Goal: Communication & Community: Answer question/provide support

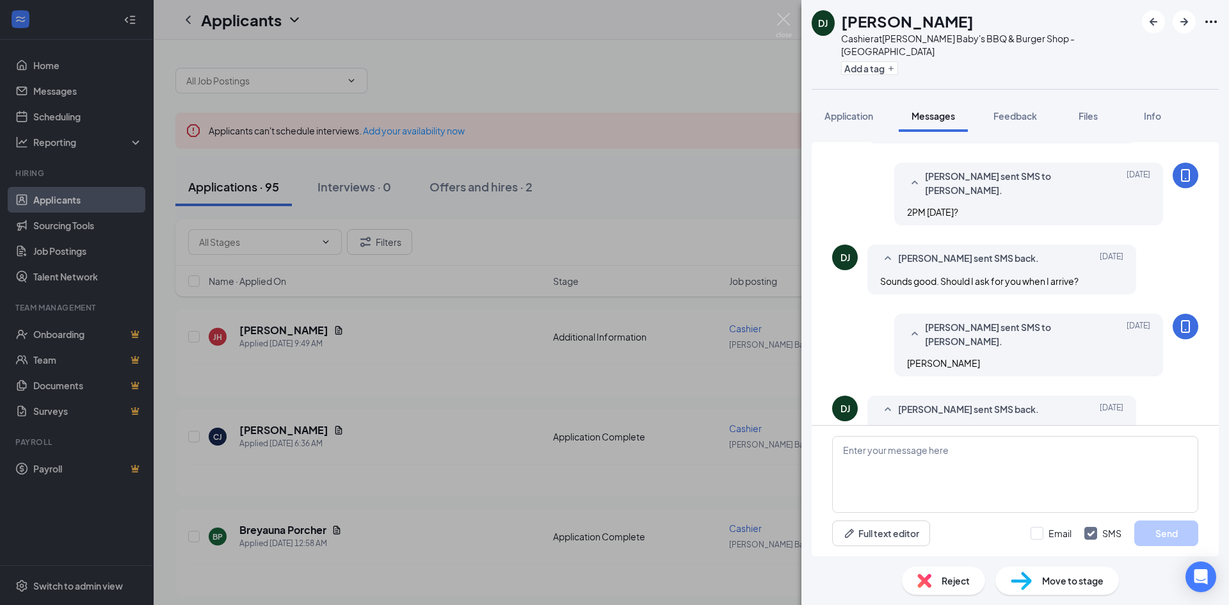
scroll to position [478, 0]
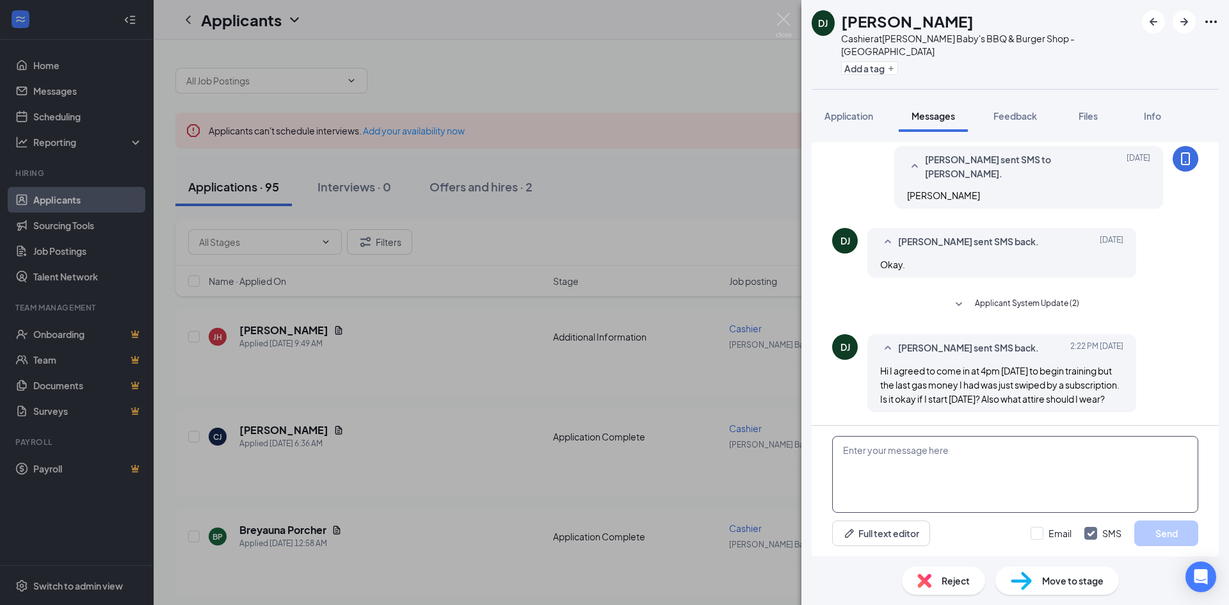
click at [975, 471] on textarea at bounding box center [1015, 474] width 366 height 77
type textarea "Lets start you Thursday at 4pm. Jeans, khakis, etc."
click at [1186, 533] on button "Send" at bounding box center [1167, 534] width 64 height 26
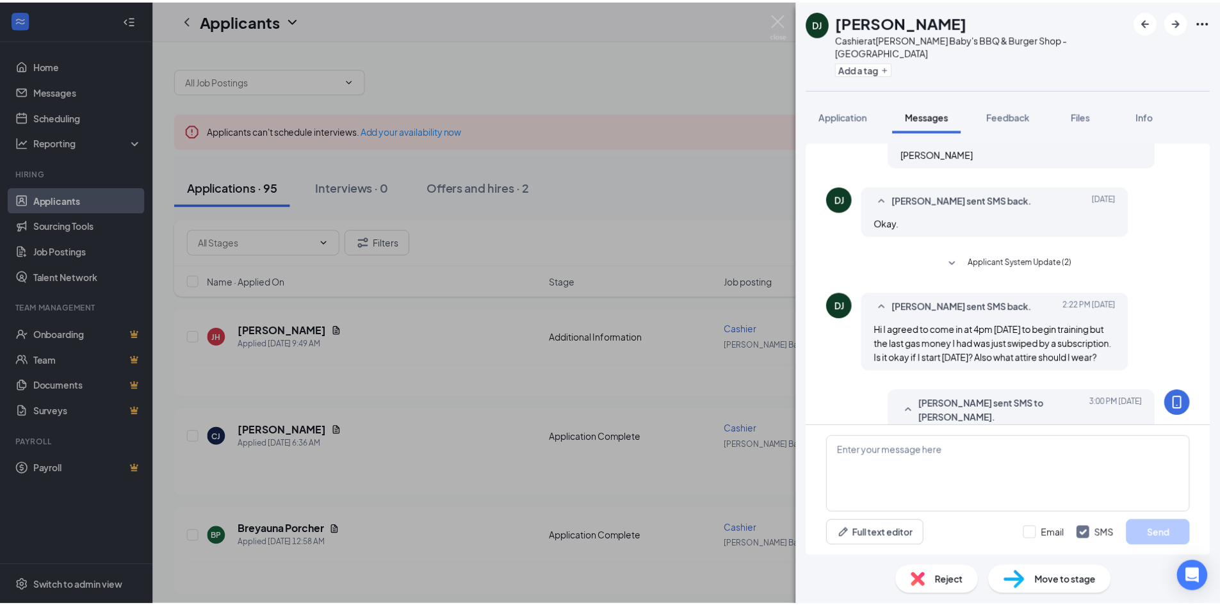
scroll to position [560, 0]
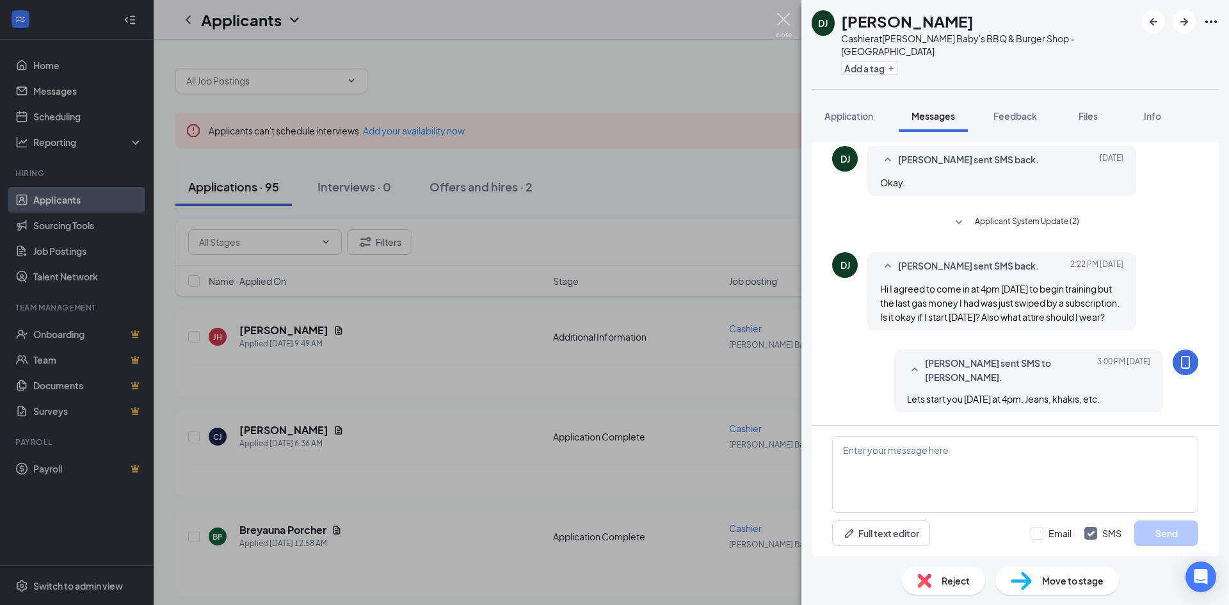
click at [786, 22] on img at bounding box center [784, 25] width 16 height 25
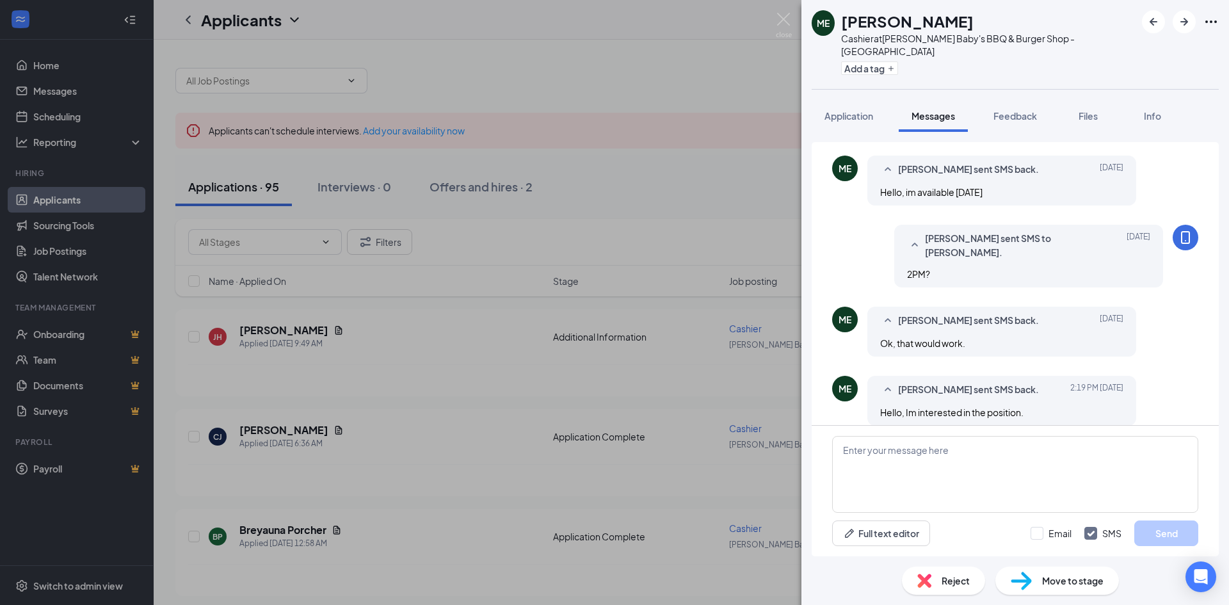
scroll to position [382, 0]
click at [962, 484] on textarea at bounding box center [1015, 474] width 366 height 77
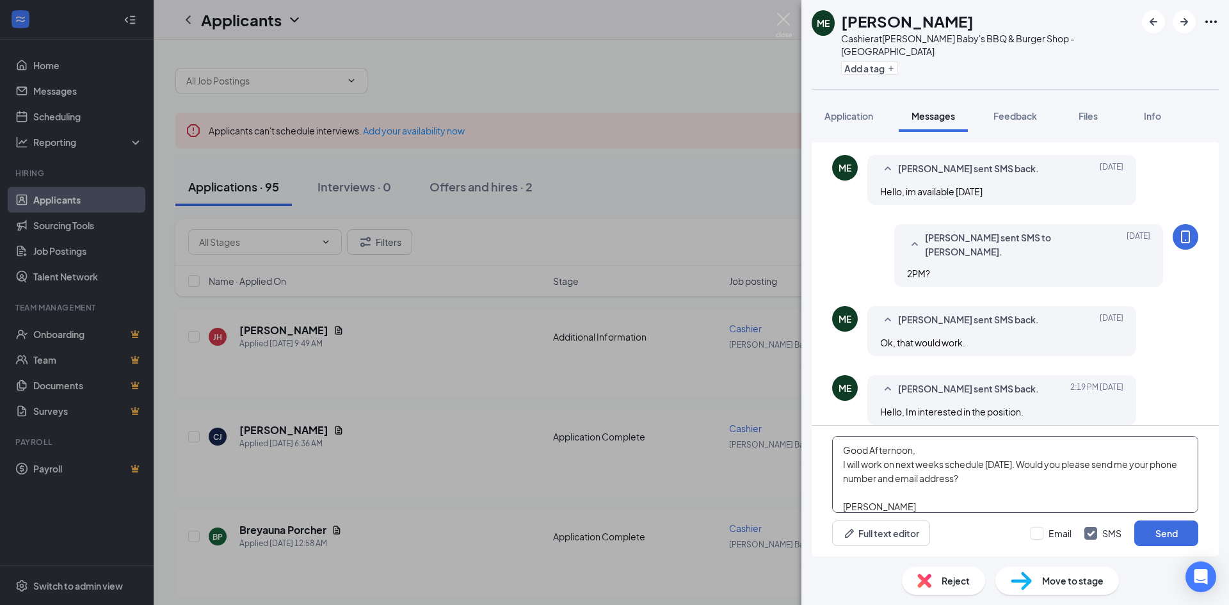
type textarea "Good Afternoon, I will work on next weeks schedule [DATE]. Would you please sen…"
